Goal: Information Seeking & Learning: Learn about a topic

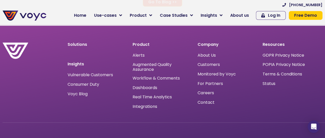
scroll to position [3343, 0]
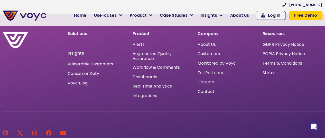
click at [198, 82] on span "Careers" at bounding box center [206, 82] width 16 height 0
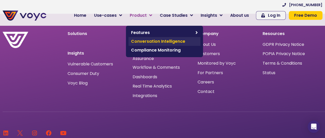
click at [152, 43] on span "Conversation Intelligence" at bounding box center [164, 41] width 67 height 6
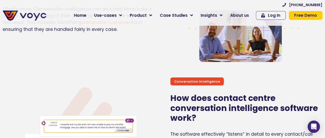
scroll to position [566, 0]
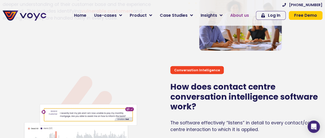
click at [249, 17] on span "About us" at bounding box center [239, 15] width 19 height 6
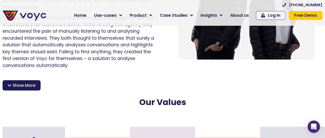
scroll to position [437, 0]
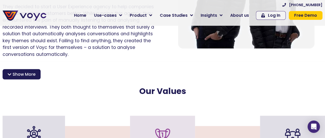
click at [26, 71] on span "Show More" at bounding box center [24, 74] width 23 height 6
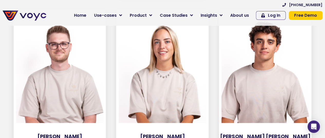
scroll to position [1592, 0]
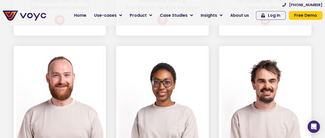
scroll to position [1107, 0]
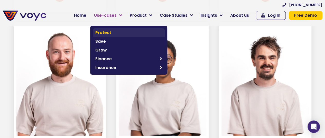
click at [143, 31] on span "Protect" at bounding box center [128, 33] width 67 height 6
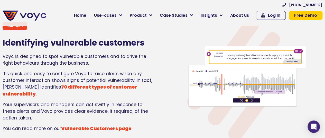
scroll to position [533, 0]
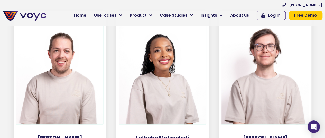
scroll to position [747, 0]
